Goal: Task Accomplishment & Management: Complete application form

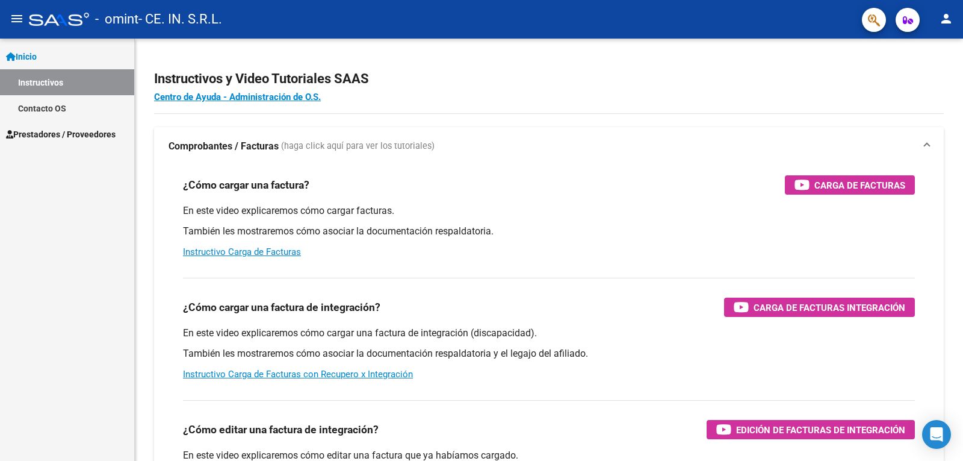
click at [49, 136] on span "Prestadores / Proveedores" at bounding box center [61, 134] width 110 height 13
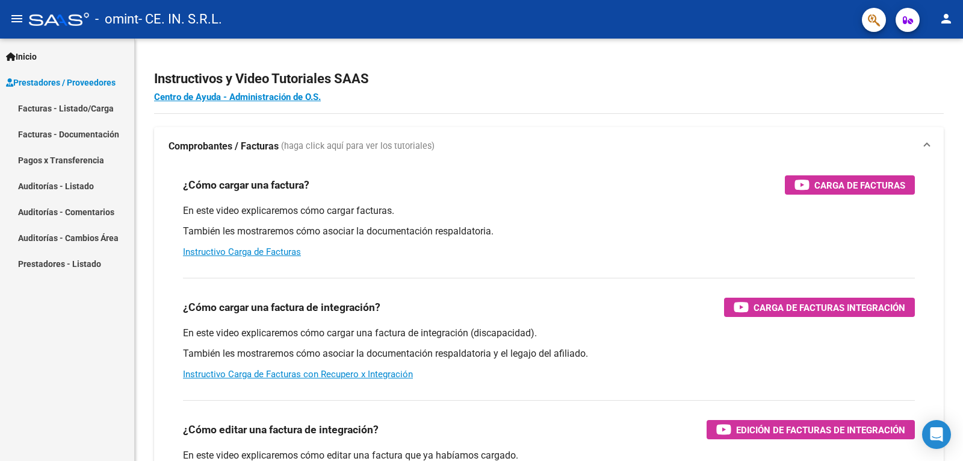
click at [57, 112] on link "Facturas - Listado/Carga" at bounding box center [67, 108] width 134 height 26
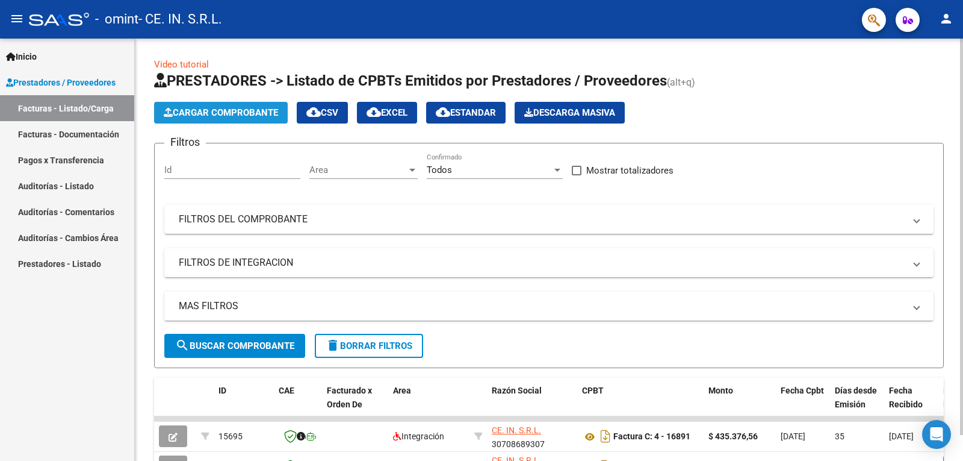
click at [208, 116] on span "Cargar Comprobante" at bounding box center [221, 112] width 114 height 11
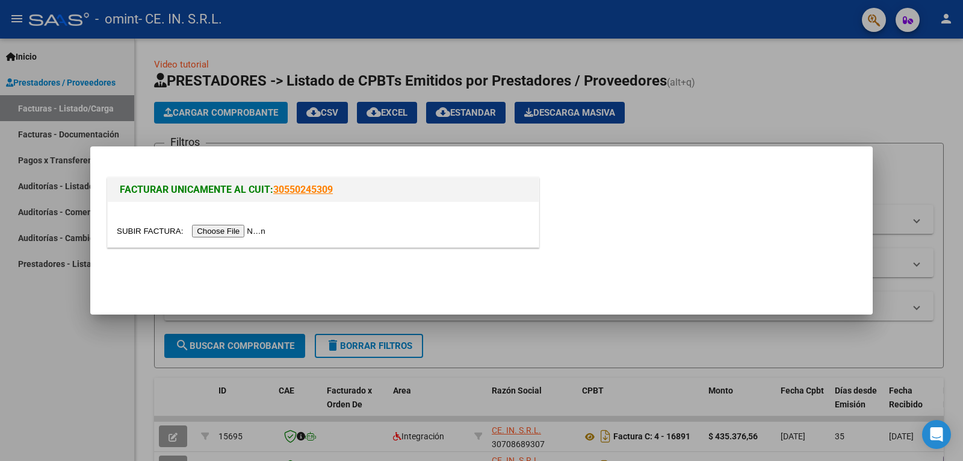
click at [240, 232] on input "file" at bounding box center [193, 231] width 152 height 13
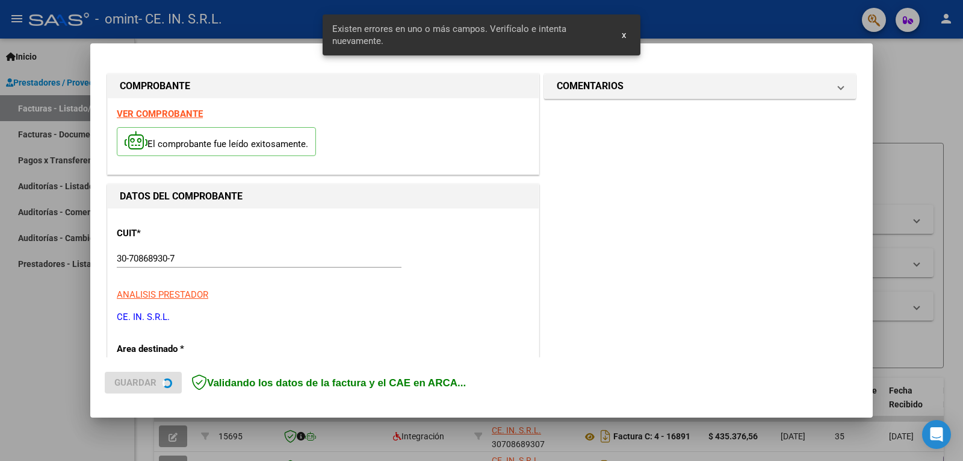
scroll to position [270, 0]
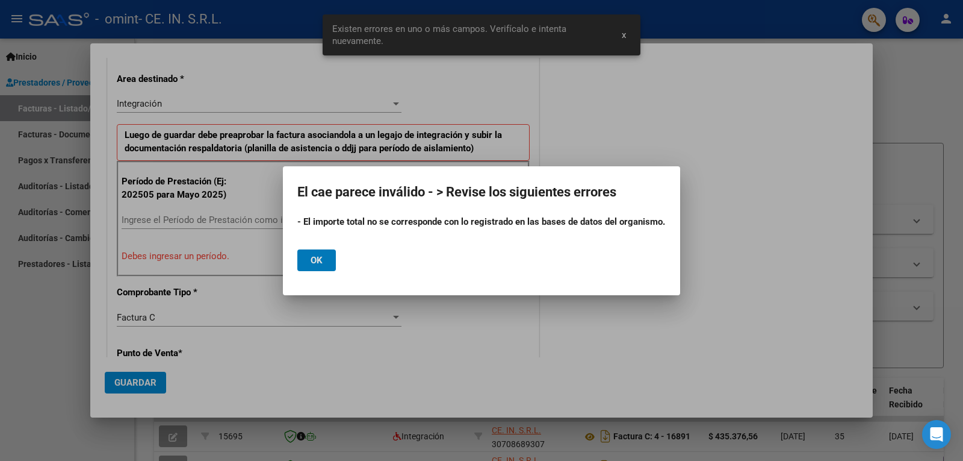
click at [299, 285] on mat-dialog-container "El cae parece inválido - > Revise los siguientes errores - El importe total no …" at bounding box center [481, 230] width 397 height 129
click at [305, 263] on button "Ok" at bounding box center [316, 260] width 39 height 22
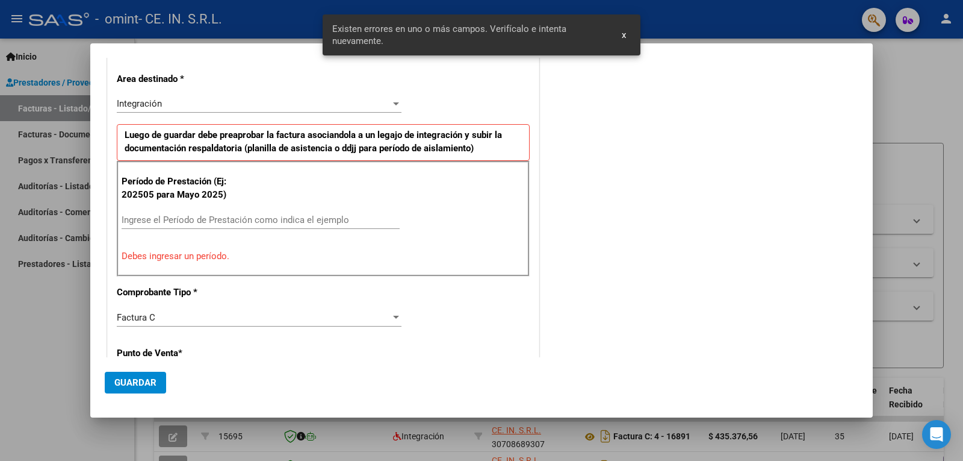
click at [249, 228] on div "Ingrese el Período de Prestación como indica el ejemplo" at bounding box center [261, 220] width 278 height 18
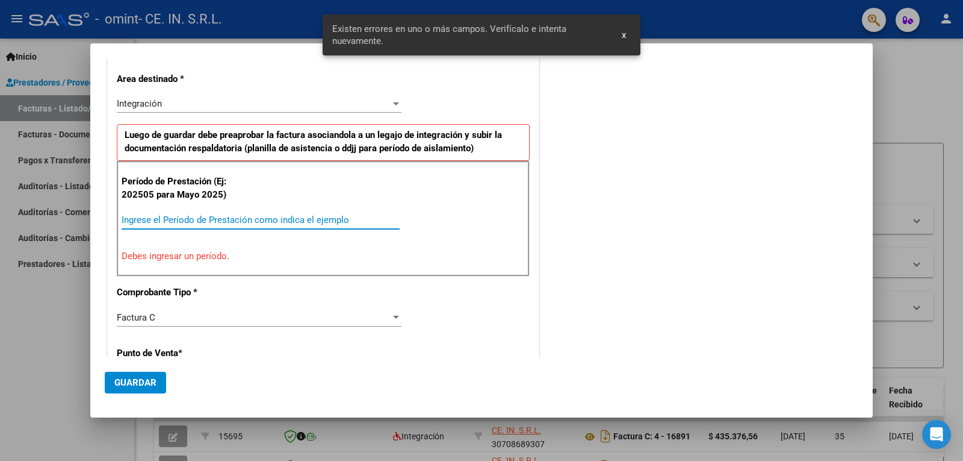
click at [232, 213] on div "Ingrese el Período de Prestación como indica el ejemplo" at bounding box center [261, 220] width 278 height 18
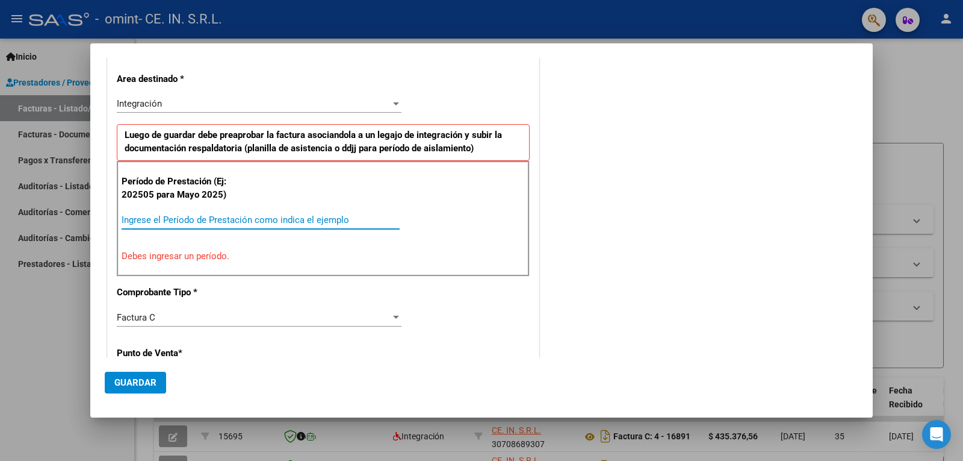
type input "0"
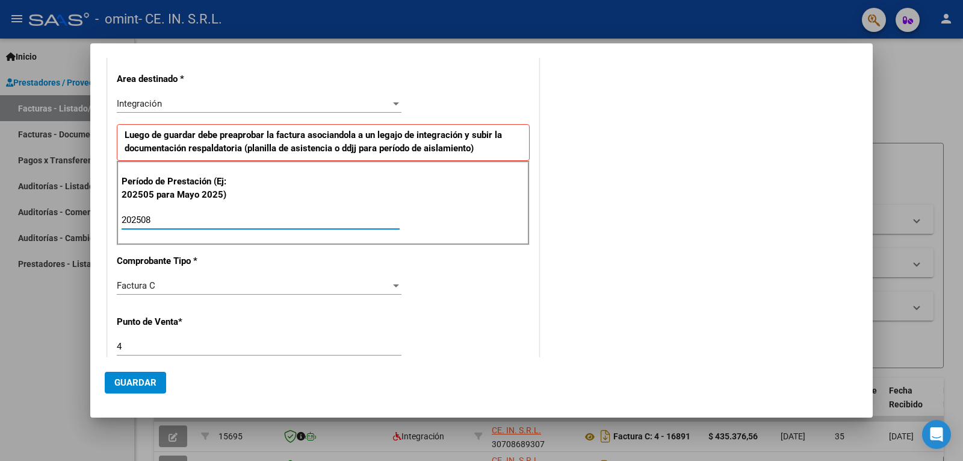
type input "202508"
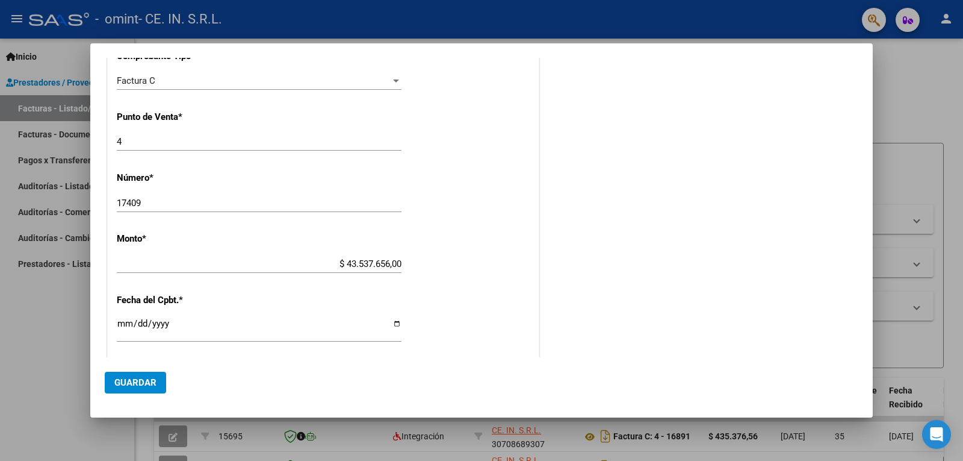
scroll to position [564, 0]
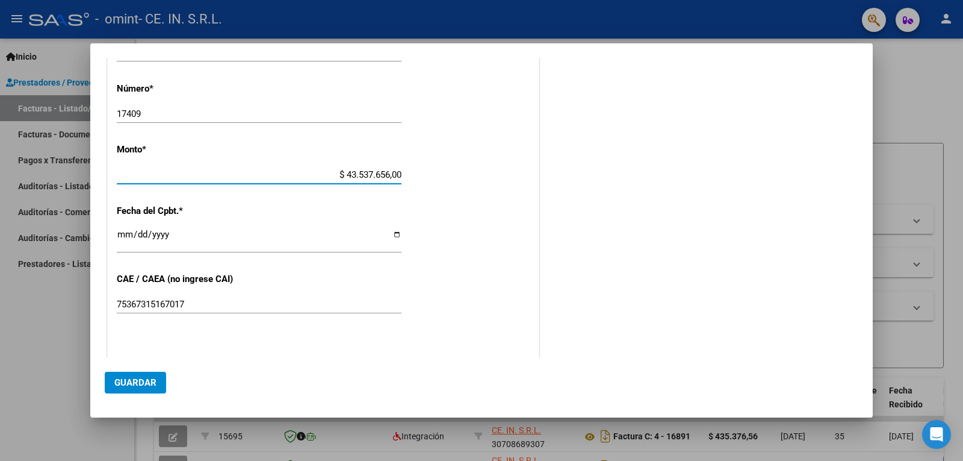
click at [368, 179] on input "$ 43.537.656,00" at bounding box center [259, 174] width 285 height 11
click at [402, 170] on app-form-text-field "Monto * $ 43.537.656,00 [GEOGRAPHIC_DATA]" at bounding box center [264, 162] width 294 height 36
click at [393, 176] on input "$ 43.537.656,00" at bounding box center [259, 174] width 285 height 11
click at [396, 175] on input "$ 43.537.656,00" at bounding box center [259, 174] width 285 height 11
type input "$ 435.376,56"
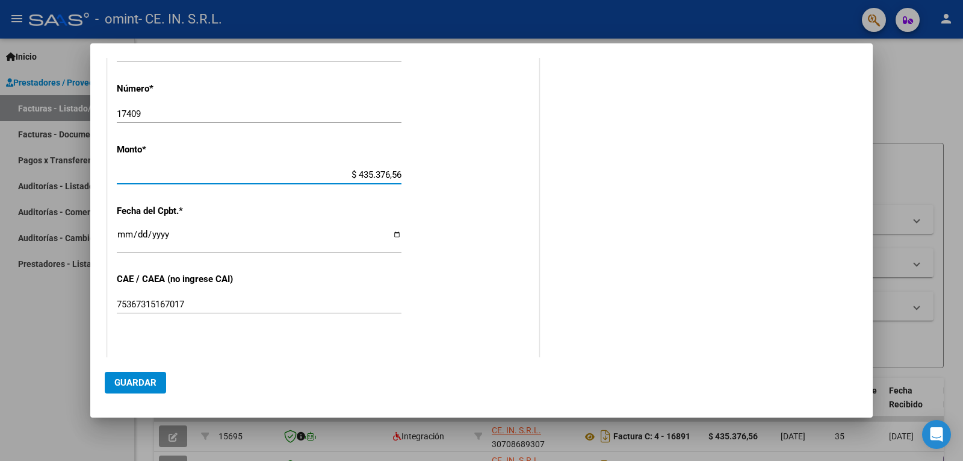
scroll to position [624, 0]
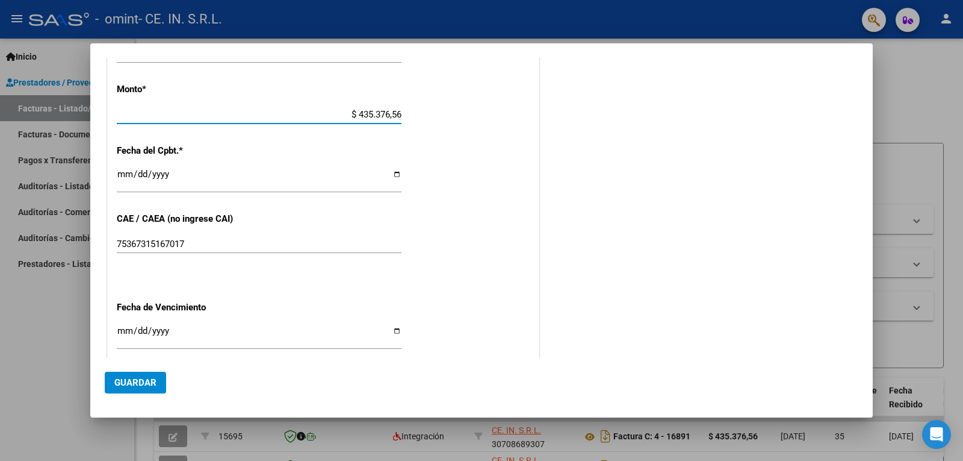
click at [126, 333] on input "Ingresar la fecha" at bounding box center [259, 335] width 285 height 19
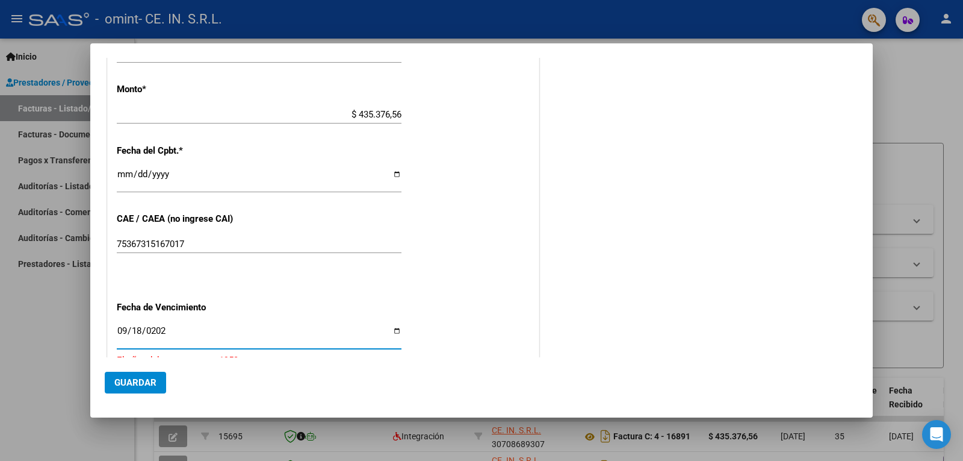
type input "[DATE]"
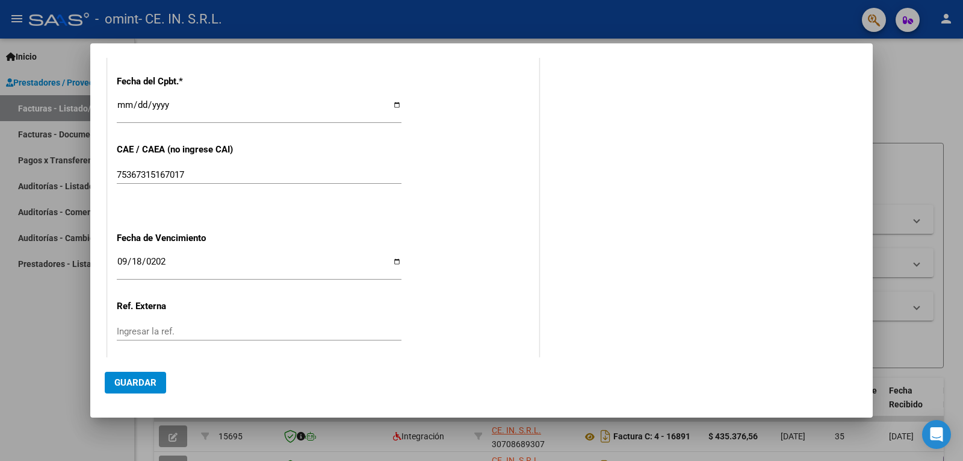
scroll to position [760, 0]
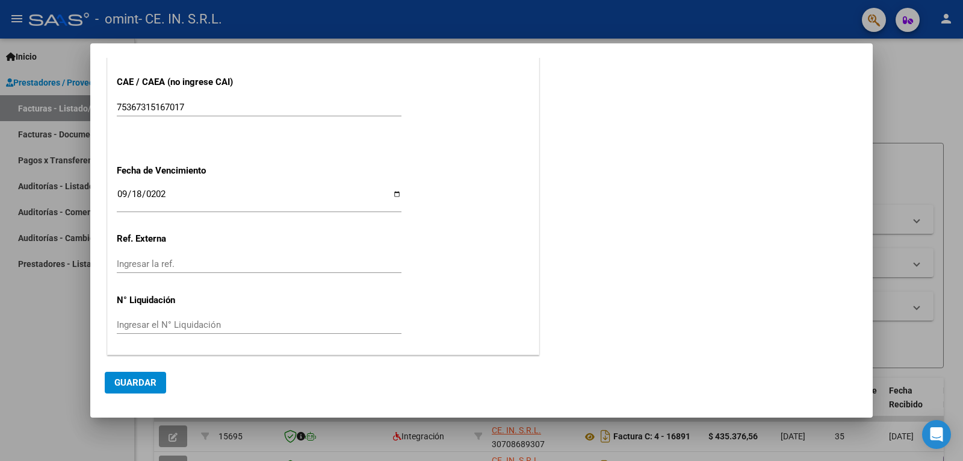
drag, startPoint x: 148, startPoint y: 378, endPoint x: 154, endPoint y: 375, distance: 6.7
click at [154, 375] on button "Guardar" at bounding box center [135, 383] width 61 height 22
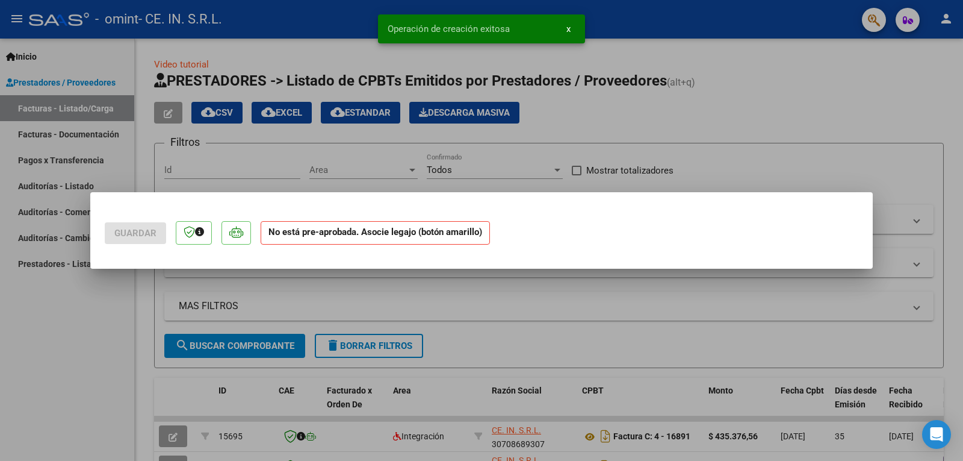
scroll to position [0, 0]
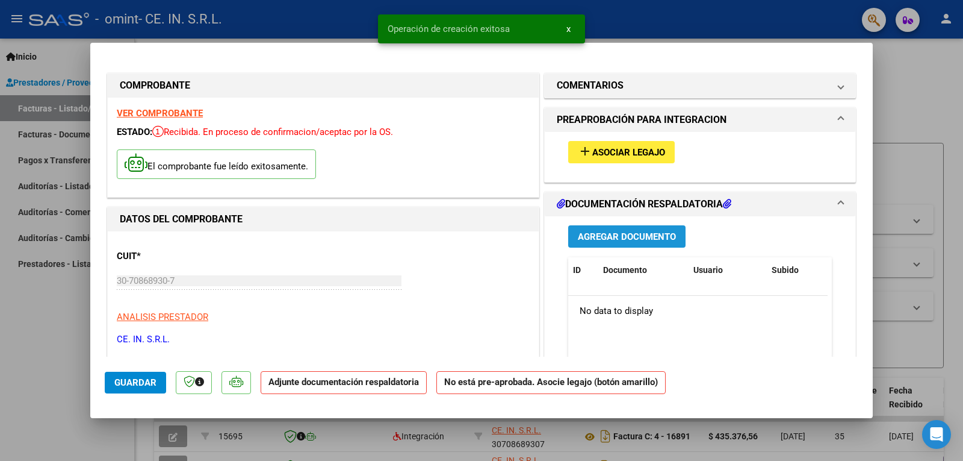
click at [640, 238] on span "Agregar Documento" at bounding box center [627, 236] width 98 height 11
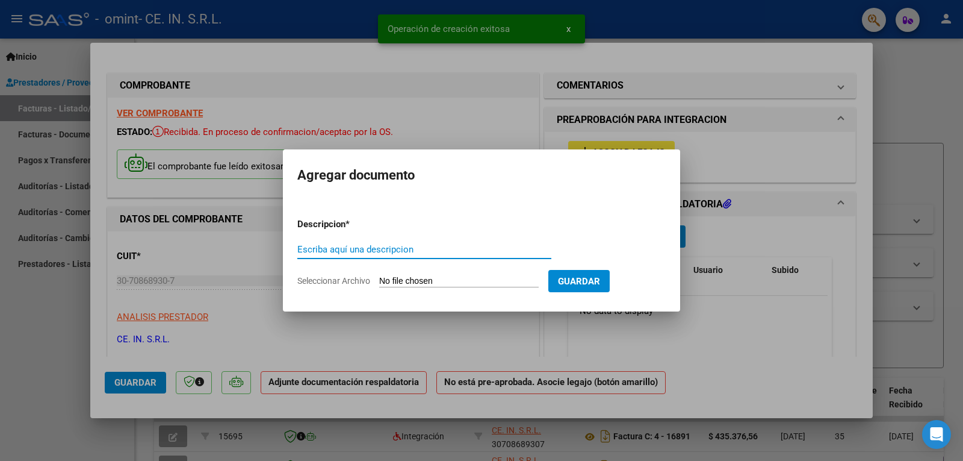
click at [397, 251] on input "Escriba aquí una descripcion" at bounding box center [424, 249] width 254 height 11
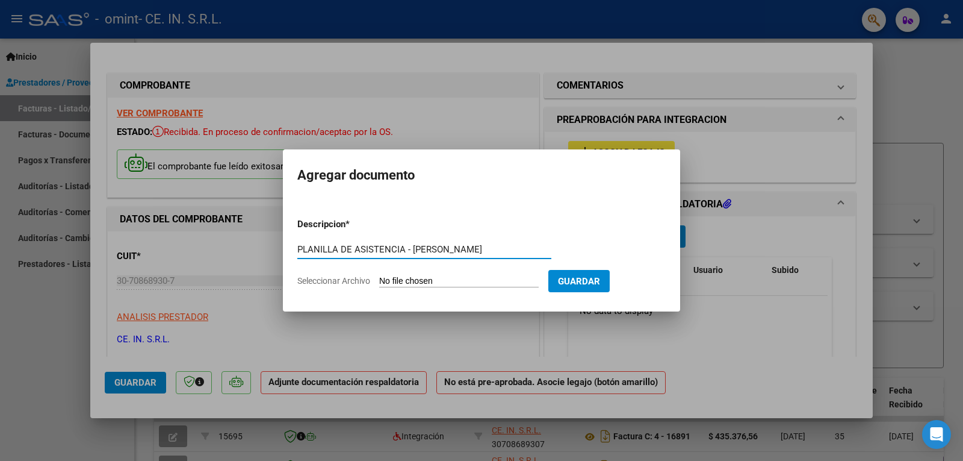
type input "PLANILLA DE ASISTENCIA - [PERSON_NAME]"
click at [417, 281] on input "Seleccionar Archivo" at bounding box center [459, 281] width 160 height 11
type input "C:\fakepath\[PERSON_NAME] - PLANILLAS Rehab.pdf"
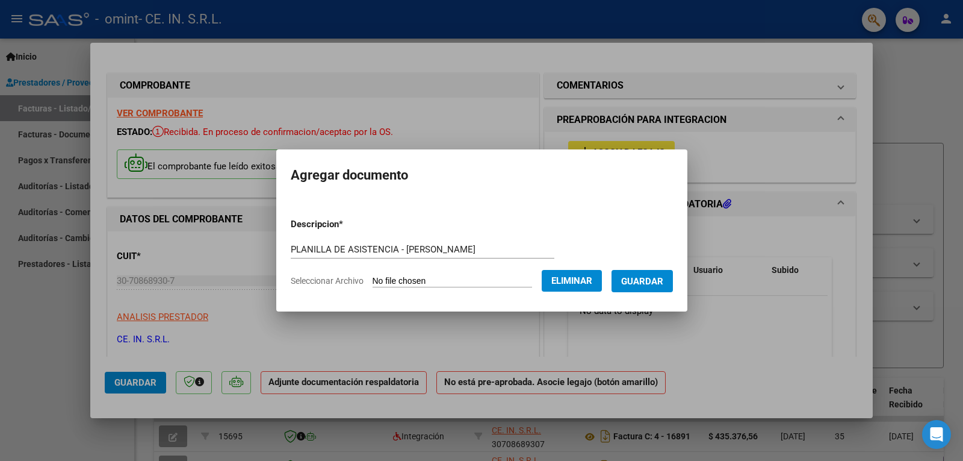
click at [650, 287] on button "Guardar" at bounding box center [642, 281] width 61 height 22
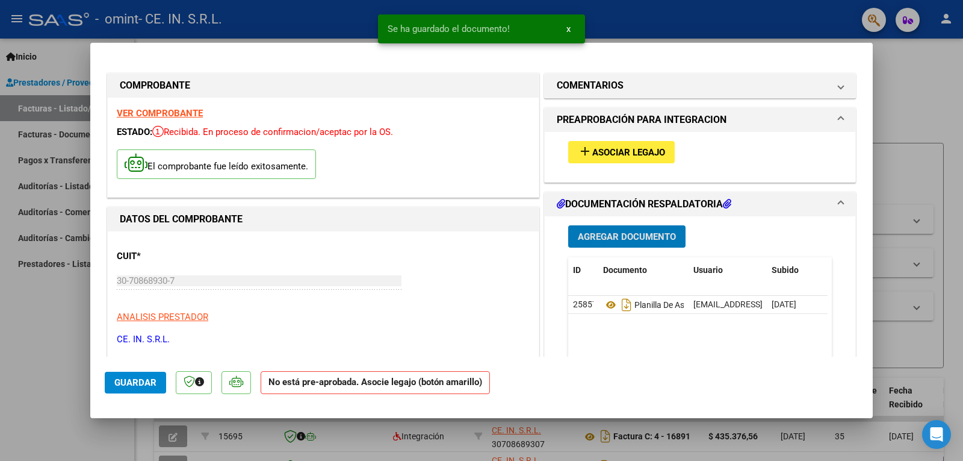
click at [154, 372] on button "Guardar" at bounding box center [135, 383] width 61 height 22
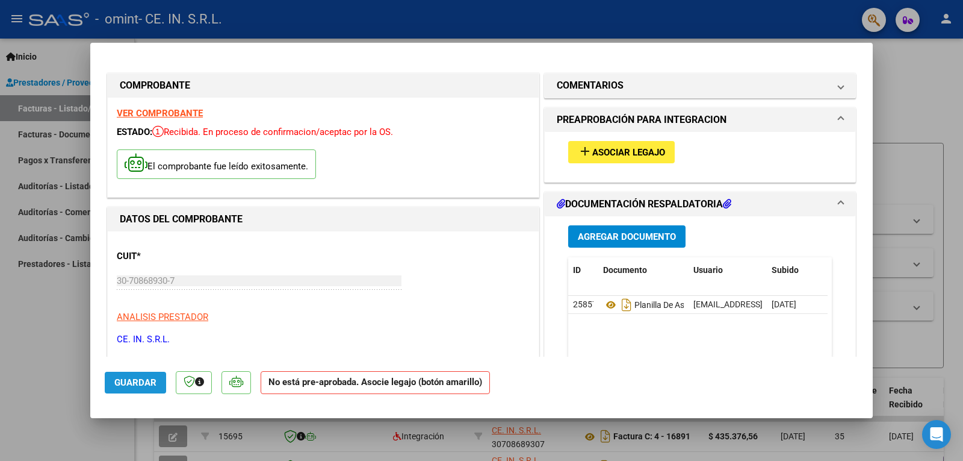
click at [149, 379] on span "Guardar" at bounding box center [135, 382] width 42 height 11
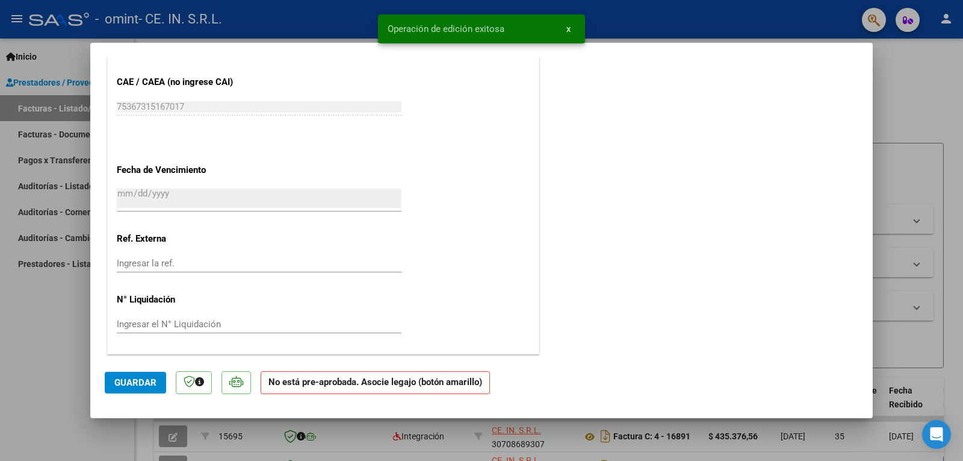
scroll to position [541, 0]
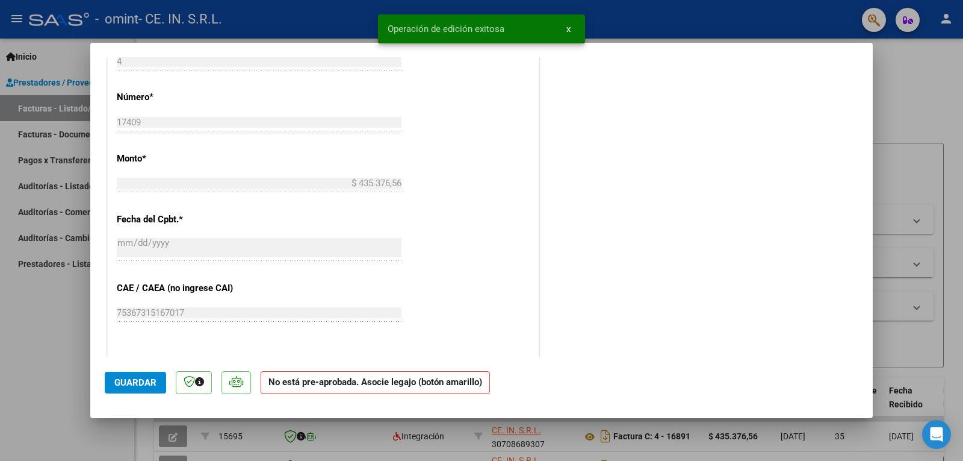
click at [568, 30] on span "x" at bounding box center [569, 28] width 4 height 11
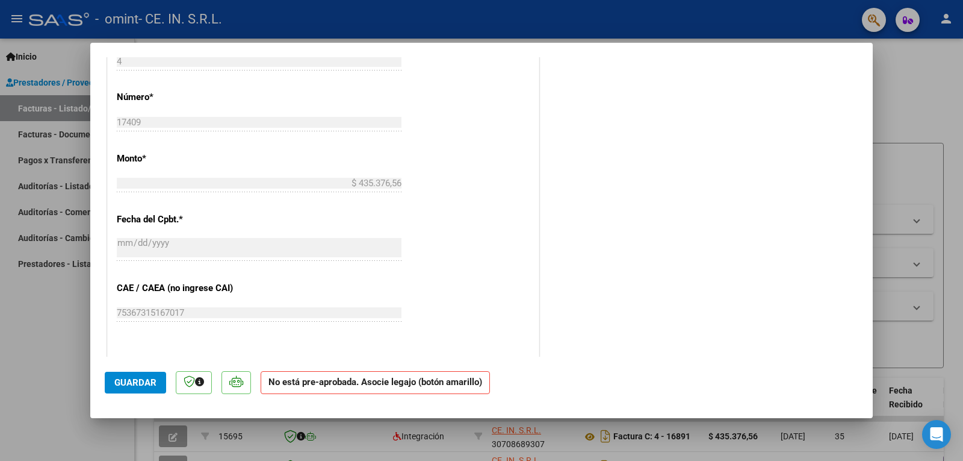
click at [938, 299] on div at bounding box center [481, 230] width 963 height 461
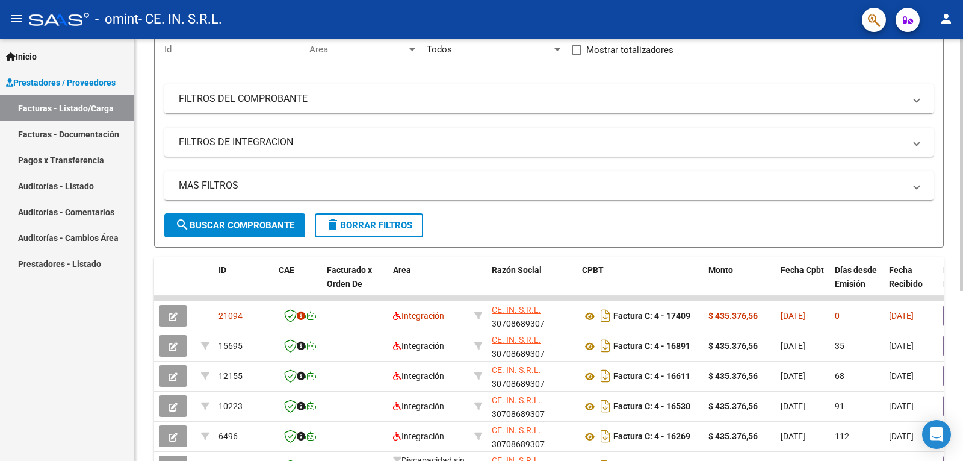
scroll to position [241, 0]
